Goal: Transaction & Acquisition: Purchase product/service

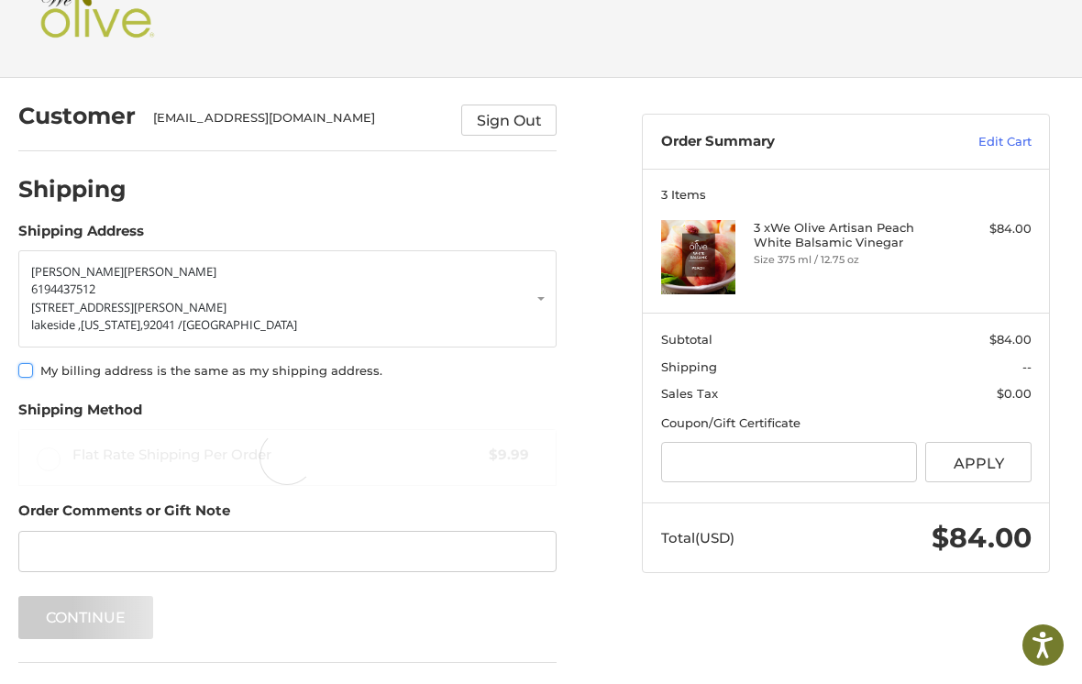
scroll to position [61, 0]
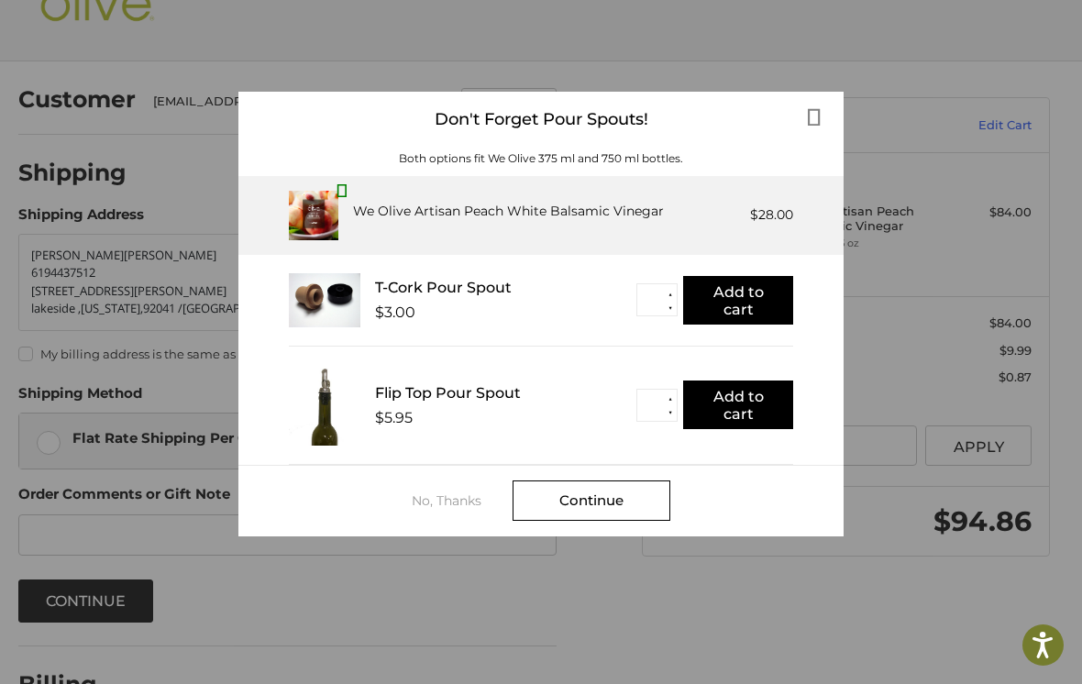
click at [622, 504] on div "Continue" at bounding box center [592, 501] width 158 height 40
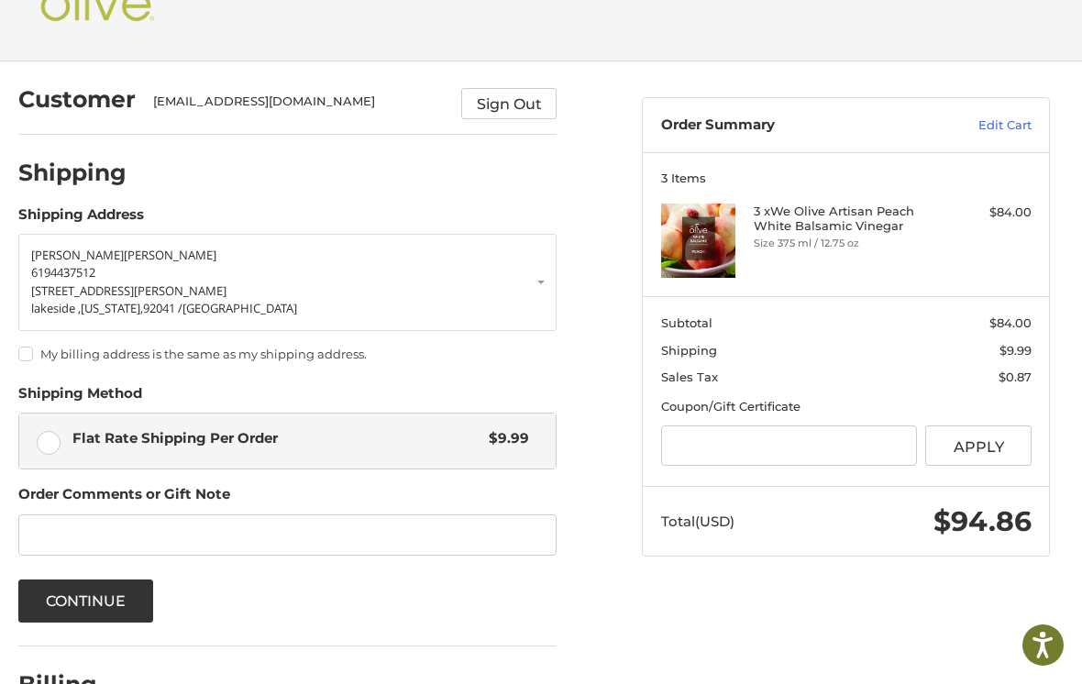
click at [30, 361] on label "My billing address is the same as my shipping address." at bounding box center [287, 354] width 539 height 15
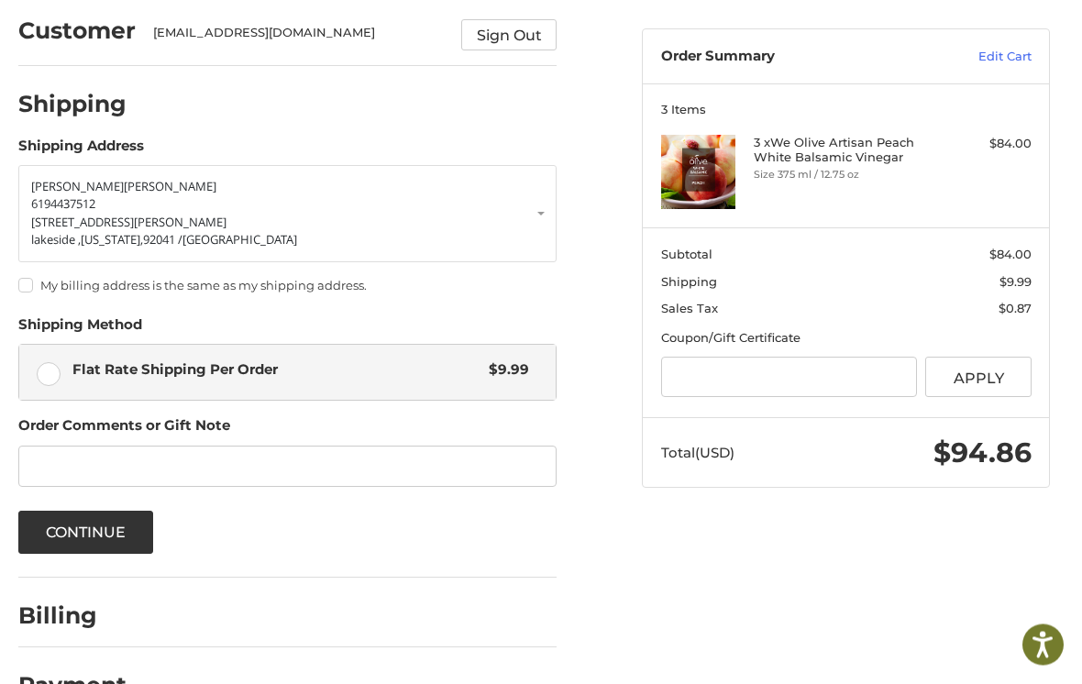
scroll to position [152, 0]
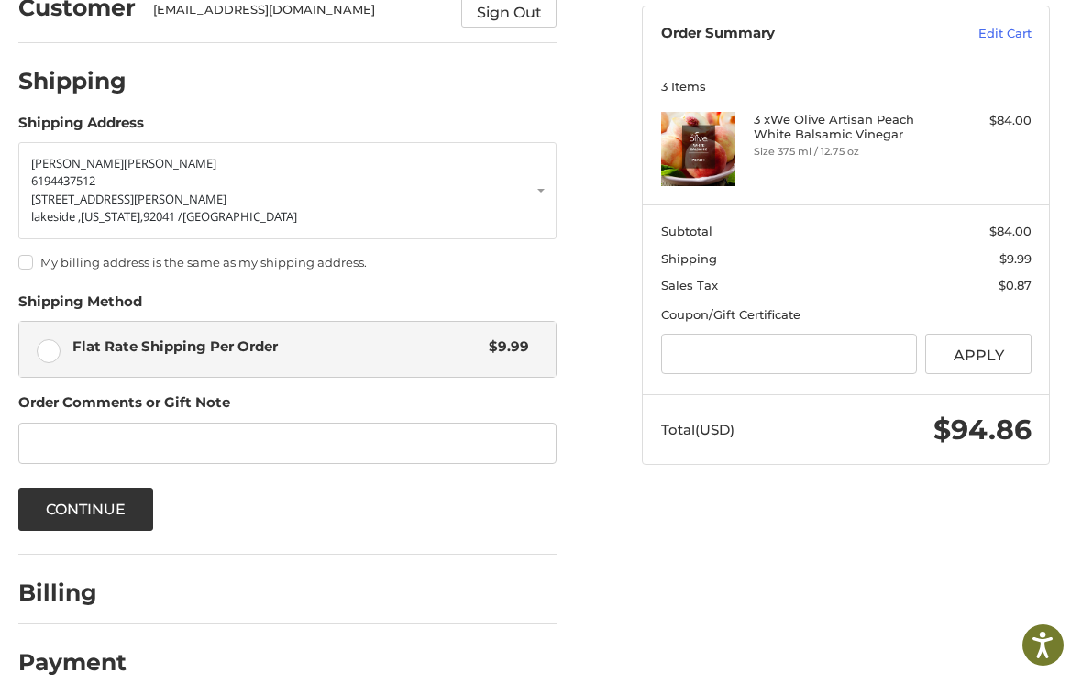
click at [72, 519] on button "Continue" at bounding box center [86, 509] width 136 height 43
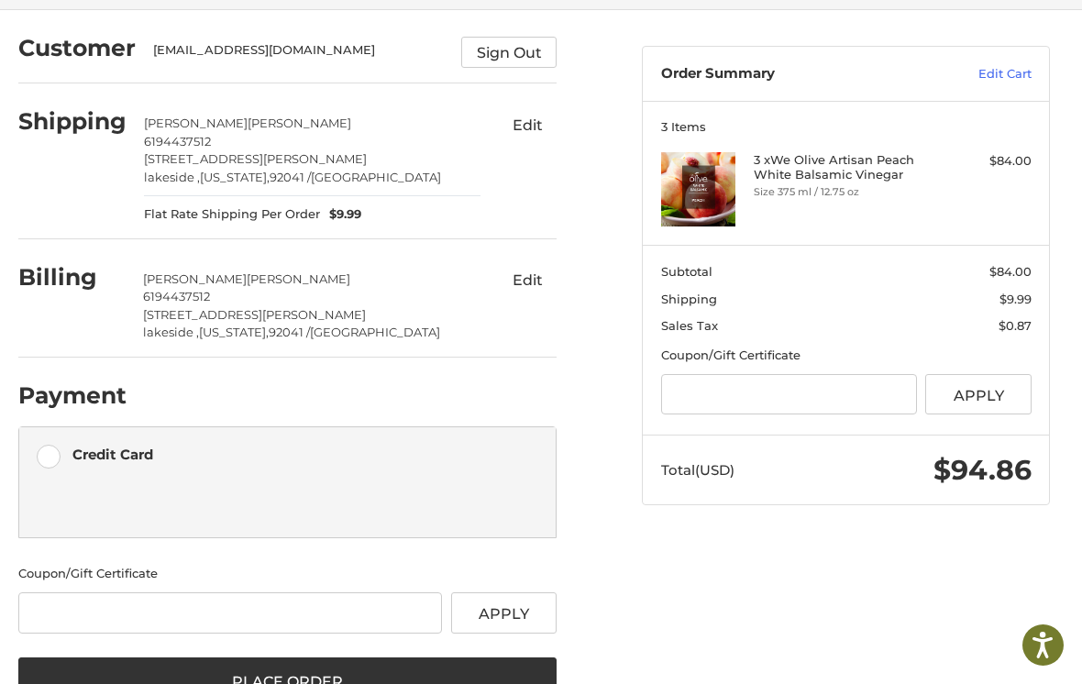
scroll to position [144, 0]
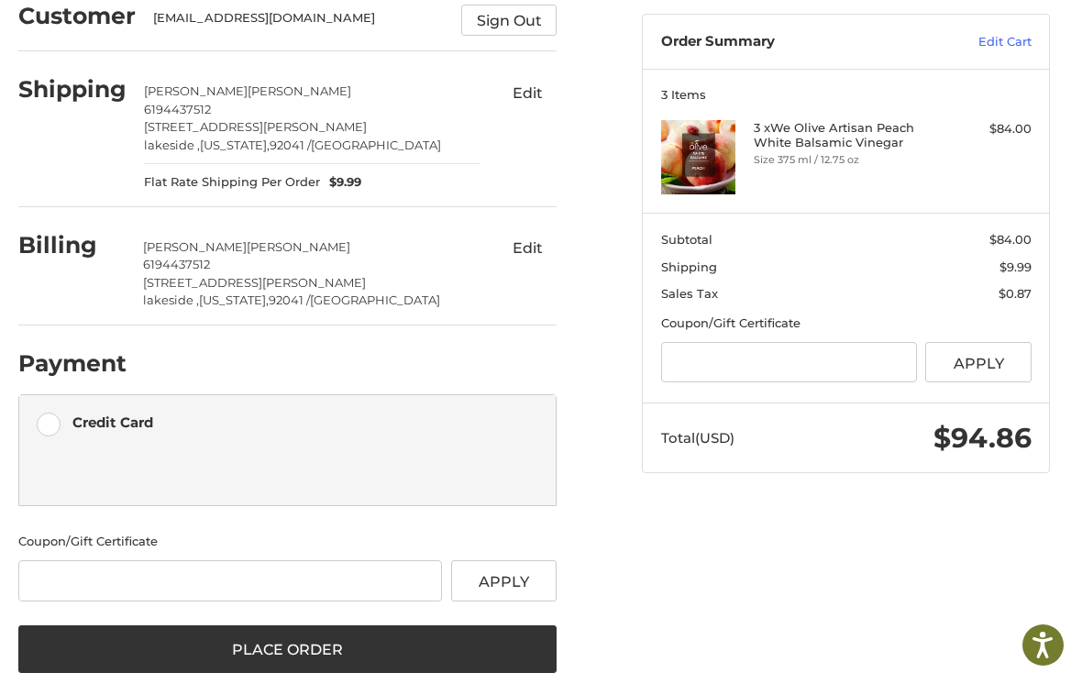
click at [56, 425] on label "Credit Card" at bounding box center [287, 422] width 537 height 55
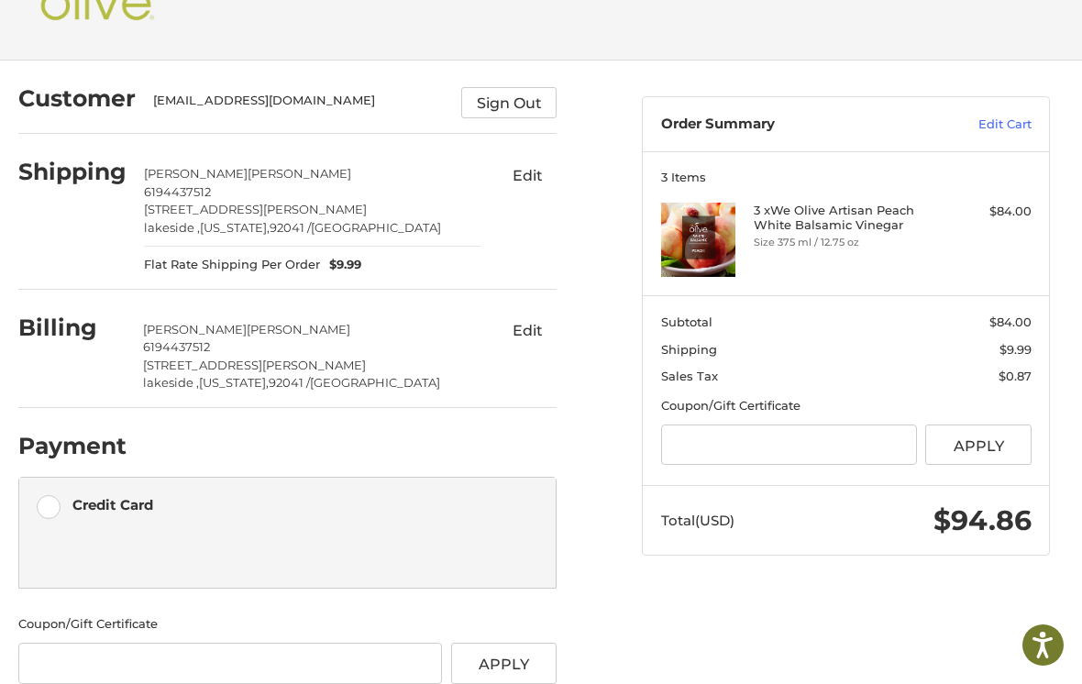
scroll to position [59, 0]
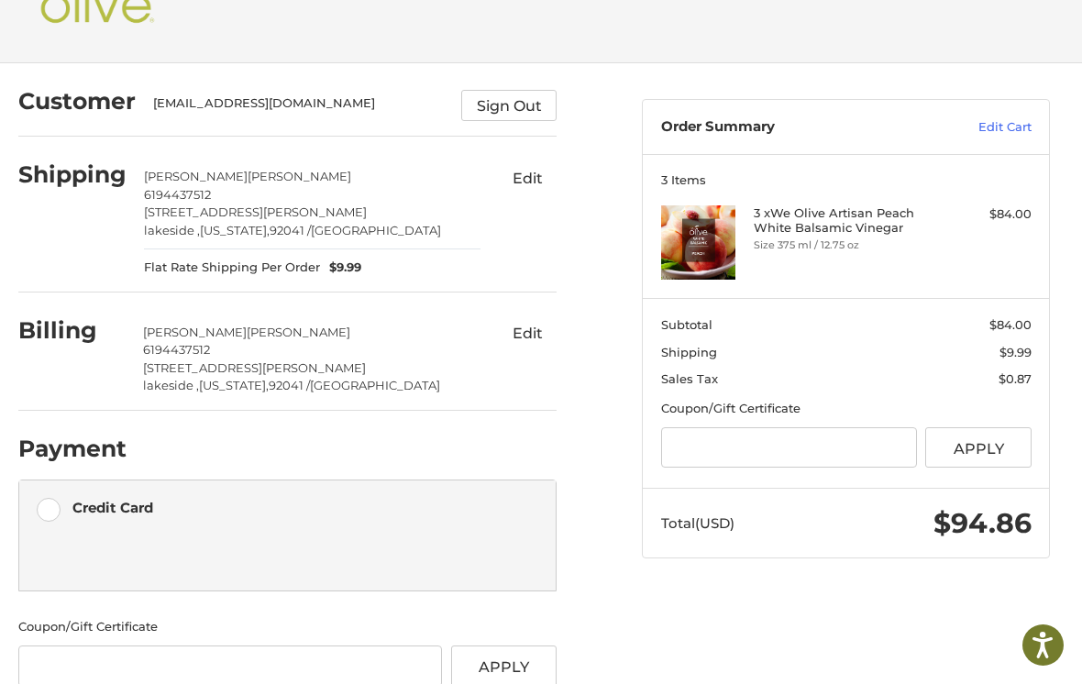
click at [36, 448] on h2 "Payment" at bounding box center [72, 449] width 108 height 28
click at [101, 516] on div "Credit Card" at bounding box center [112, 507] width 81 height 30
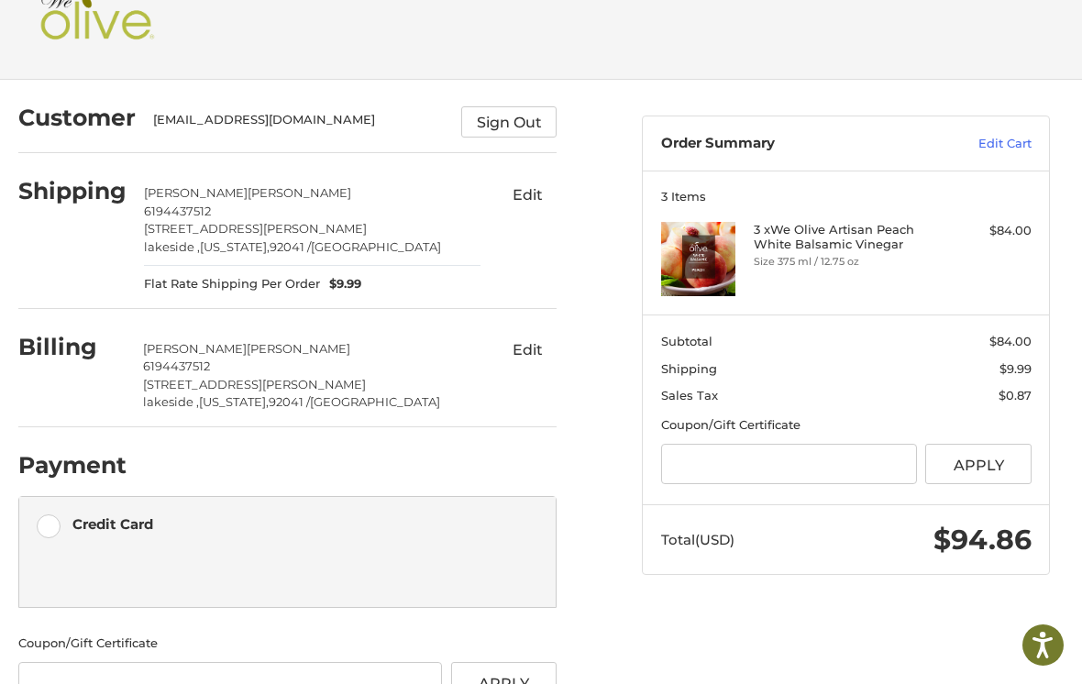
scroll to position [144, 0]
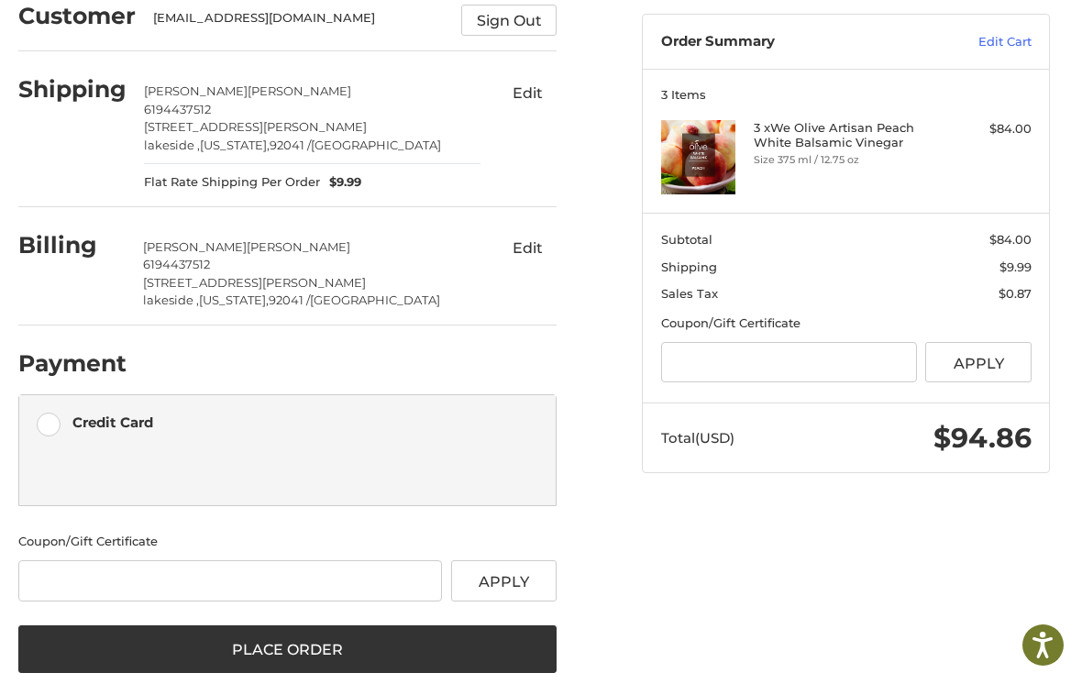
click at [198, 655] on button "Place Order" at bounding box center [287, 649] width 539 height 48
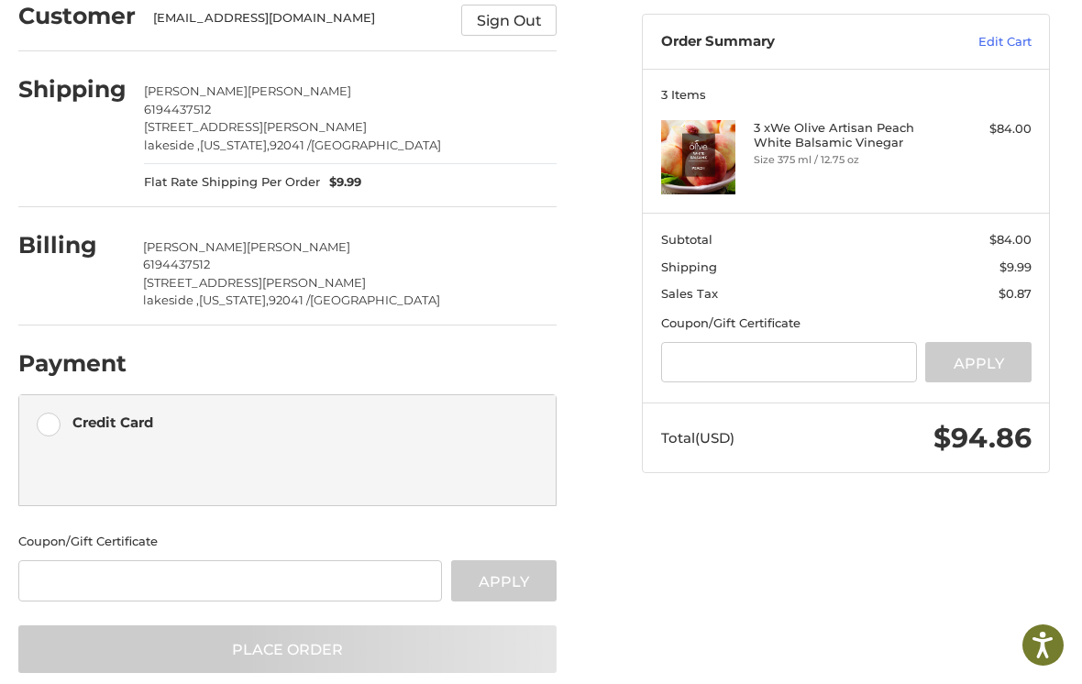
scroll to position [89, 0]
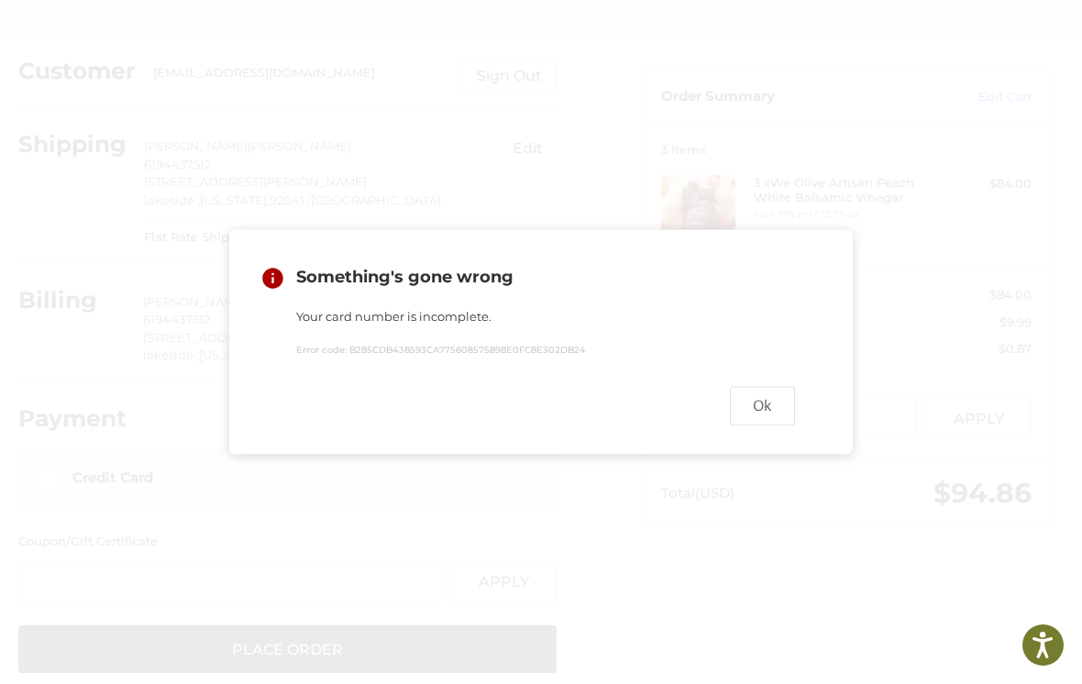
click at [780, 426] on button "Ok" at bounding box center [762, 406] width 65 height 39
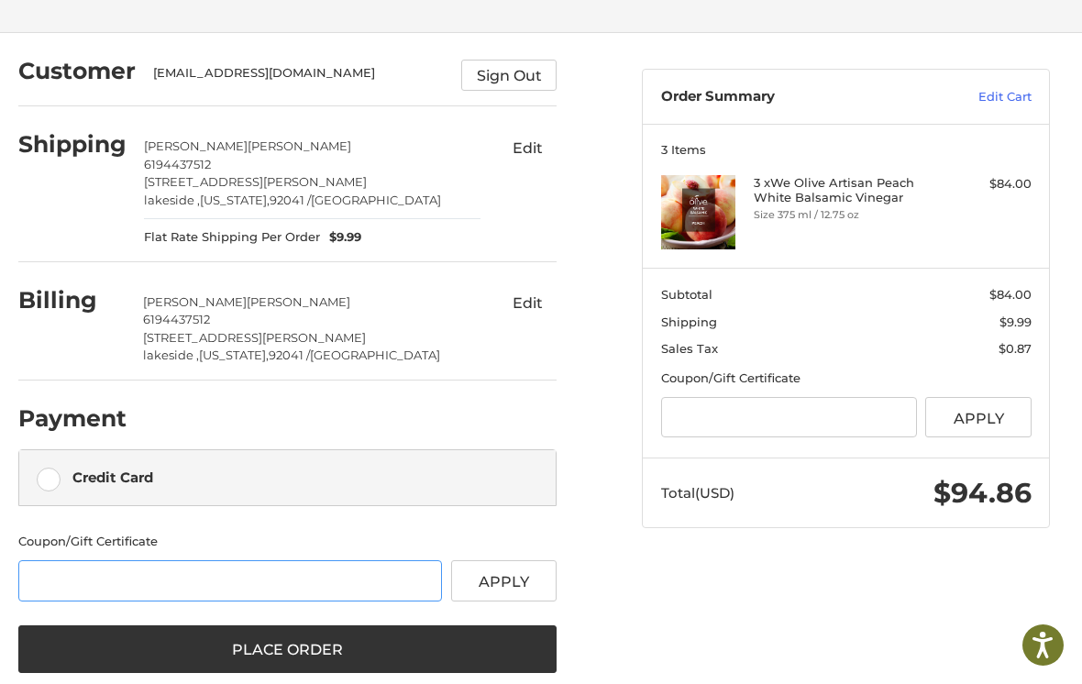
click at [222, 590] on input "Gift Certificate or Coupon Code" at bounding box center [230, 580] width 424 height 41
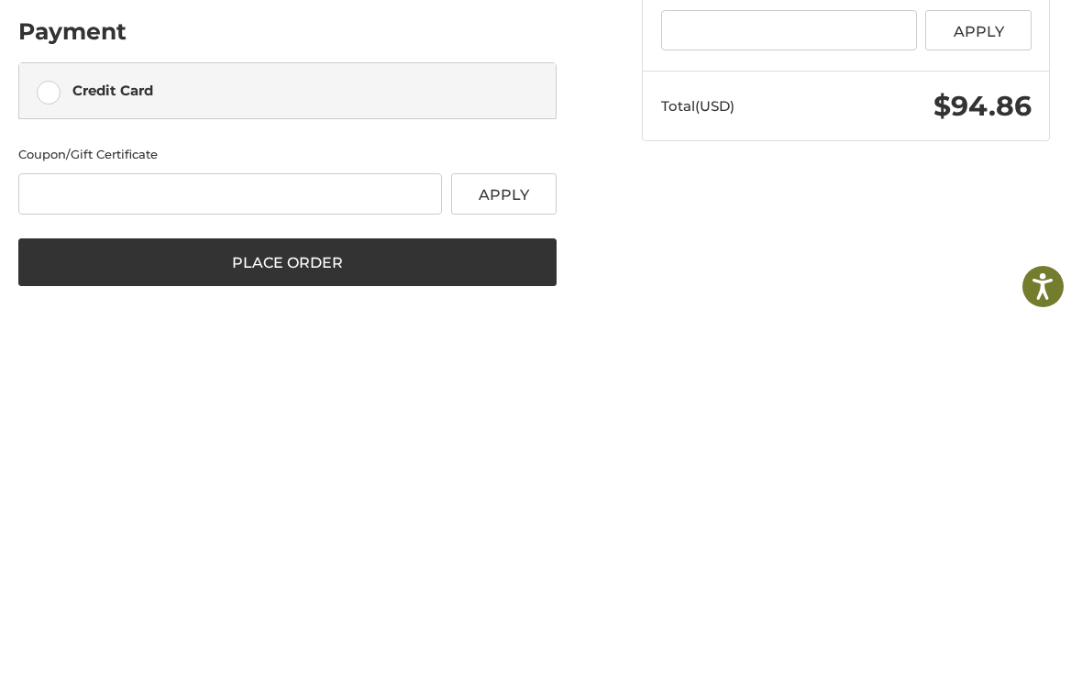
click at [185, 434] on div "Credit Card" at bounding box center [300, 449] width 457 height 30
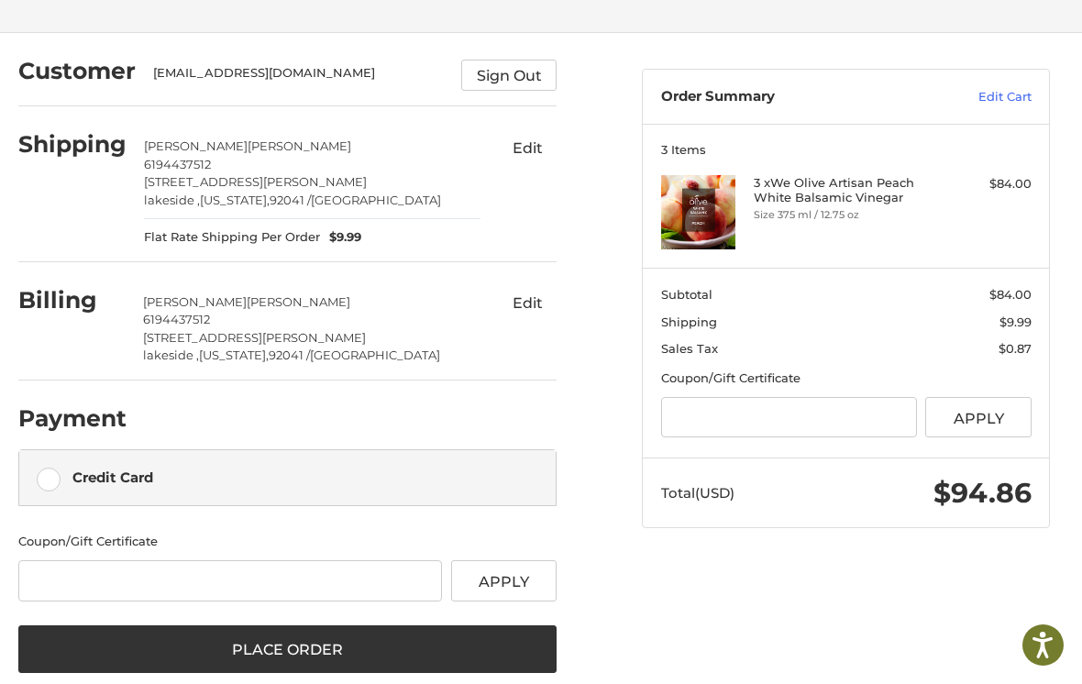
click at [39, 479] on label "Credit Card" at bounding box center [287, 477] width 537 height 55
click at [72, 477] on div "Credit Card" at bounding box center [112, 477] width 81 height 30
click at [27, 466] on label "Credit Card" at bounding box center [287, 477] width 537 height 55
click at [68, 484] on label "Credit Card" at bounding box center [287, 477] width 537 height 55
click at [83, 489] on div "Credit Card" at bounding box center [112, 477] width 81 height 30
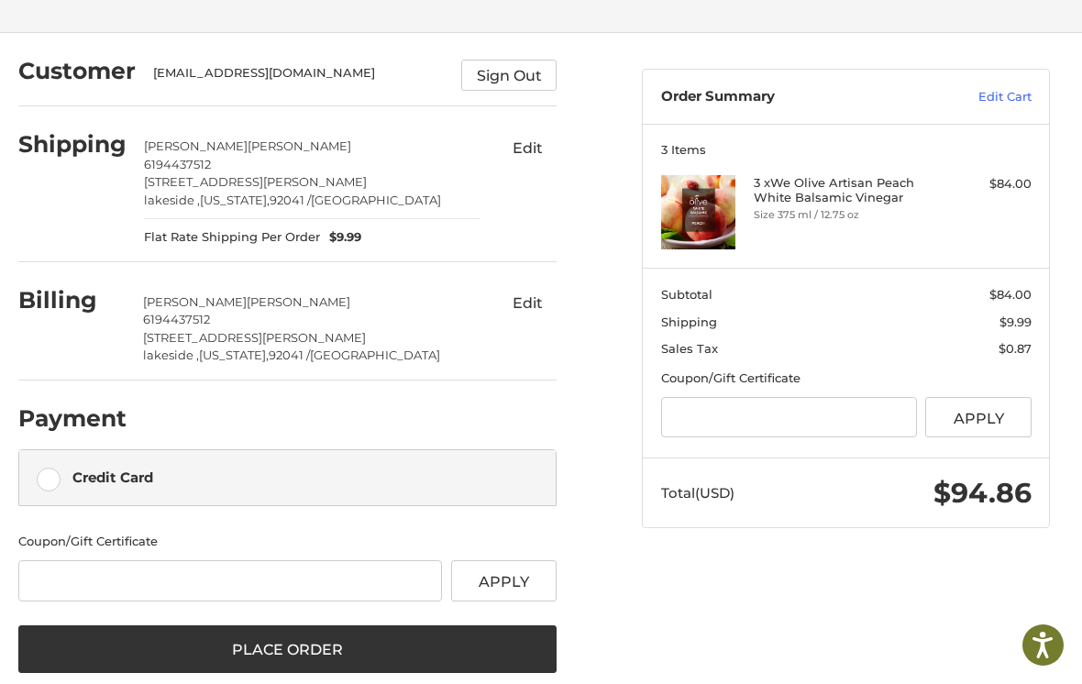
click at [47, 481] on label "Credit Card" at bounding box center [287, 477] width 537 height 55
click at [106, 487] on div "Credit Card" at bounding box center [112, 477] width 81 height 30
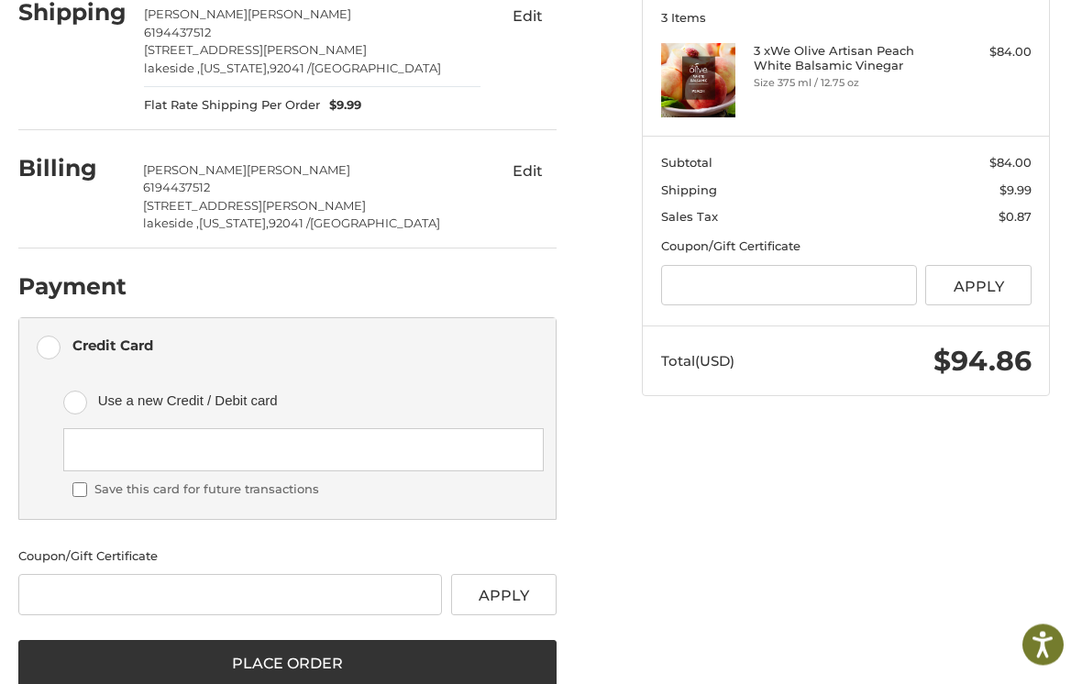
scroll to position [235, 0]
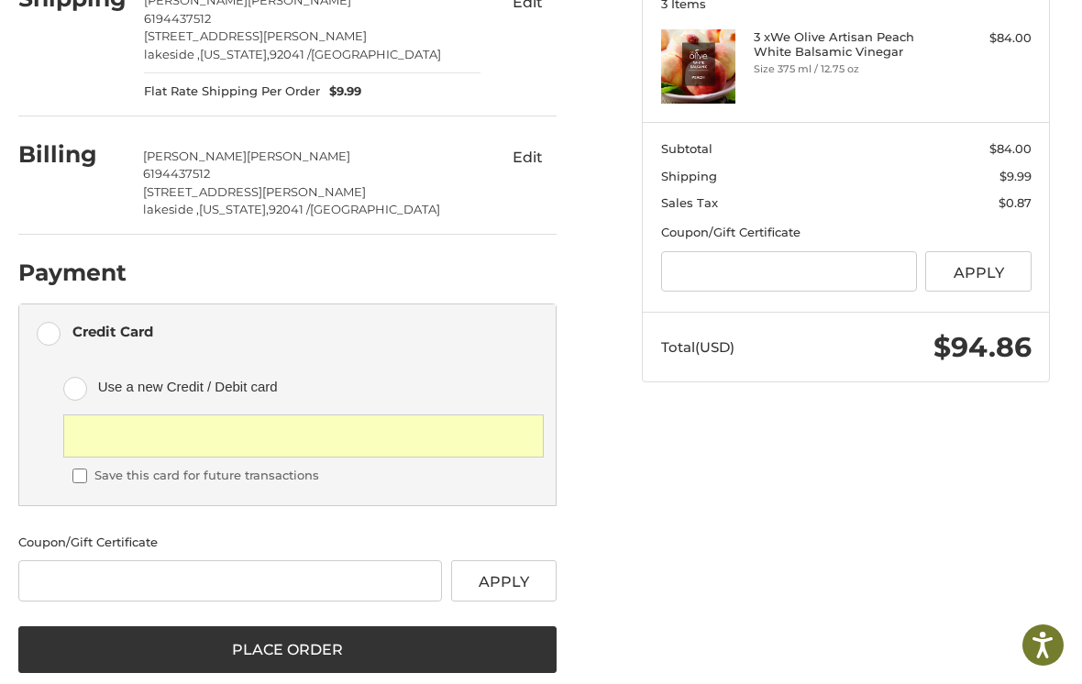
click at [182, 652] on button "Place Order" at bounding box center [287, 650] width 539 height 48
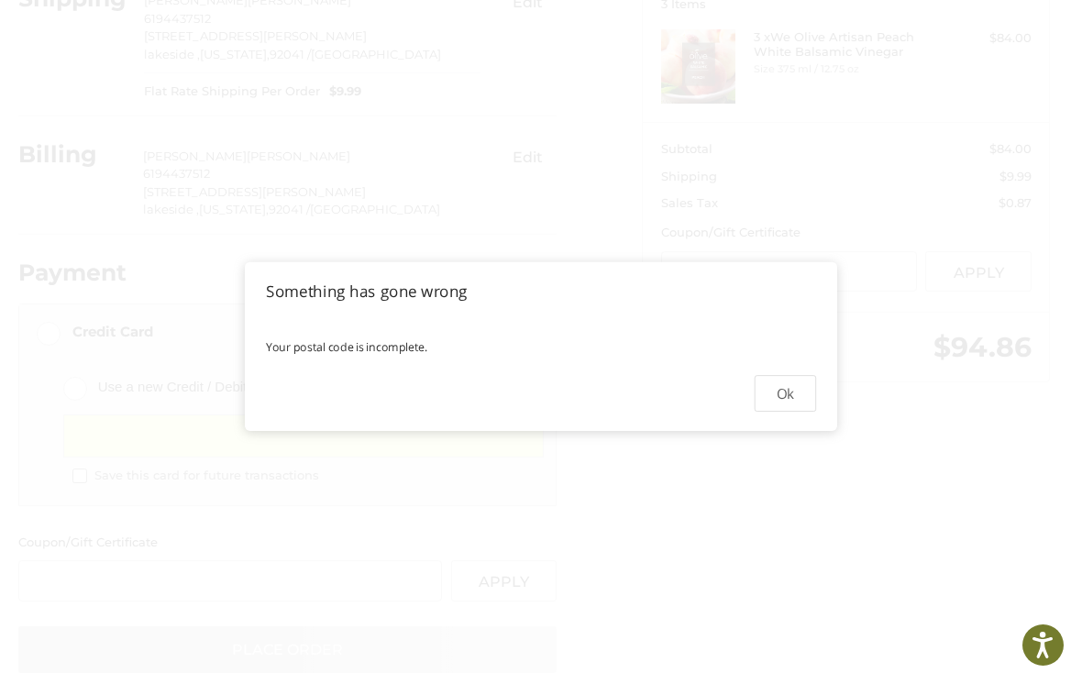
click at [795, 412] on button "Ok" at bounding box center [785, 393] width 61 height 37
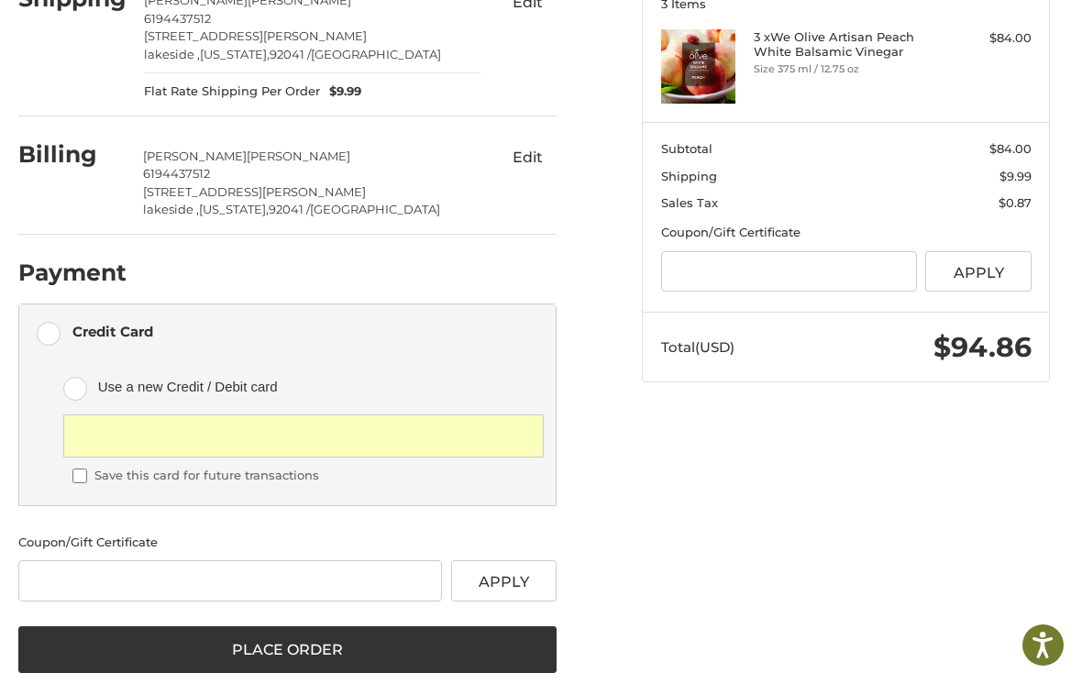
click at [183, 649] on button "Place Order" at bounding box center [287, 650] width 539 height 48
